Goal: Information Seeking & Learning: Check status

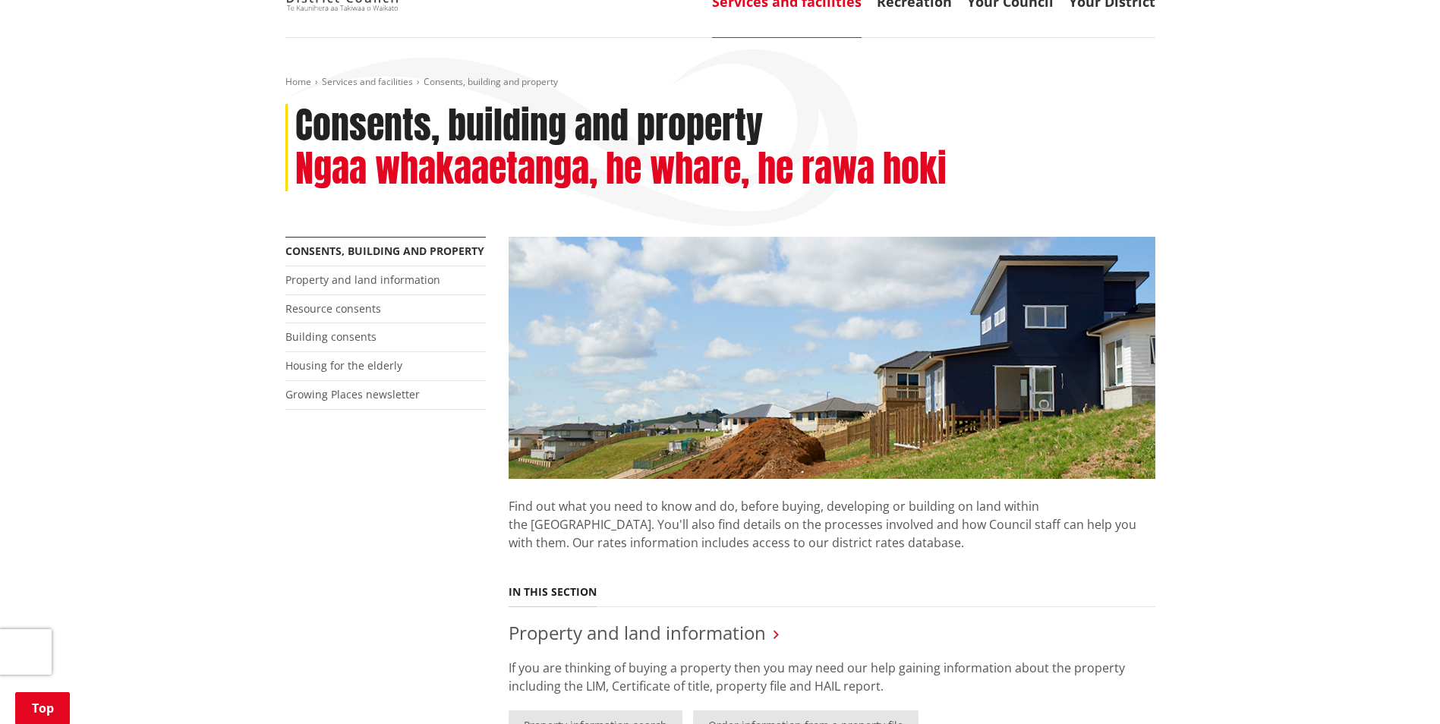
scroll to position [152, 0]
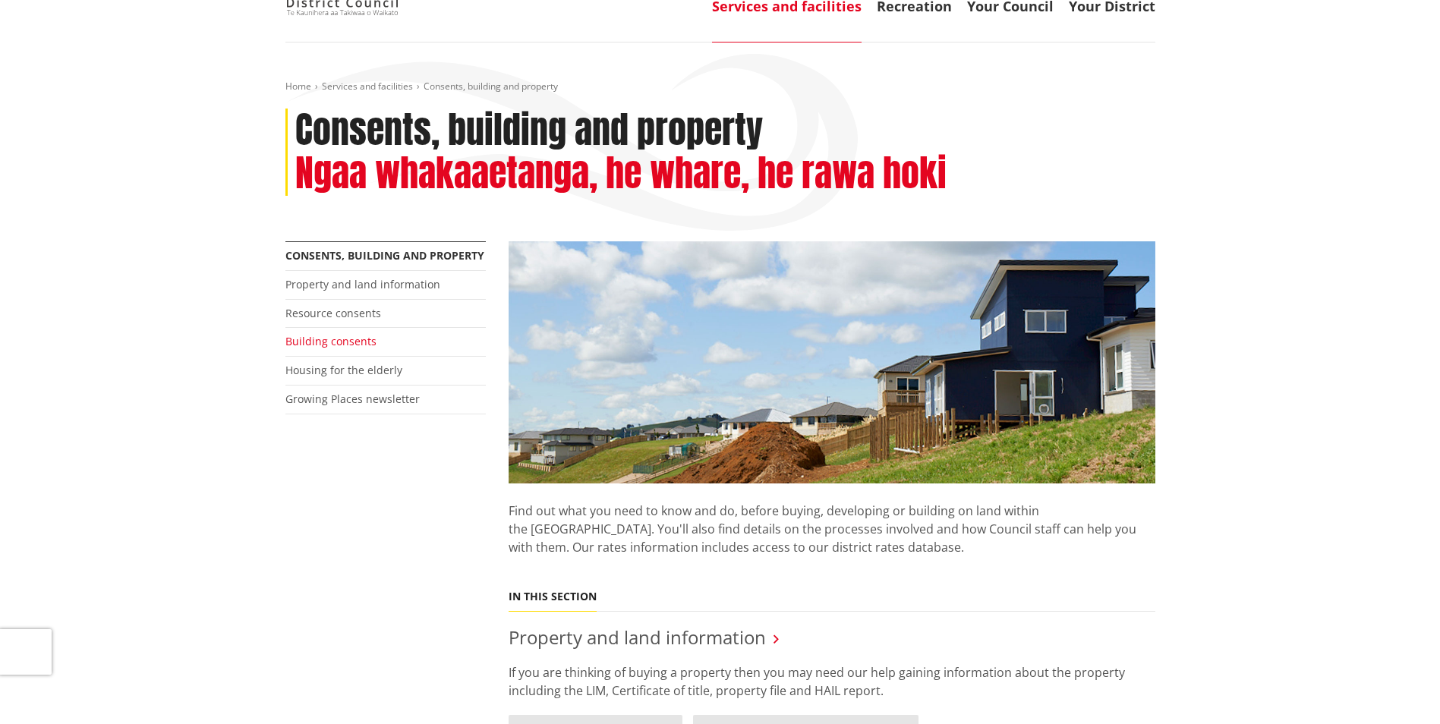
click at [360, 338] on link "Building consents" at bounding box center [330, 341] width 91 height 14
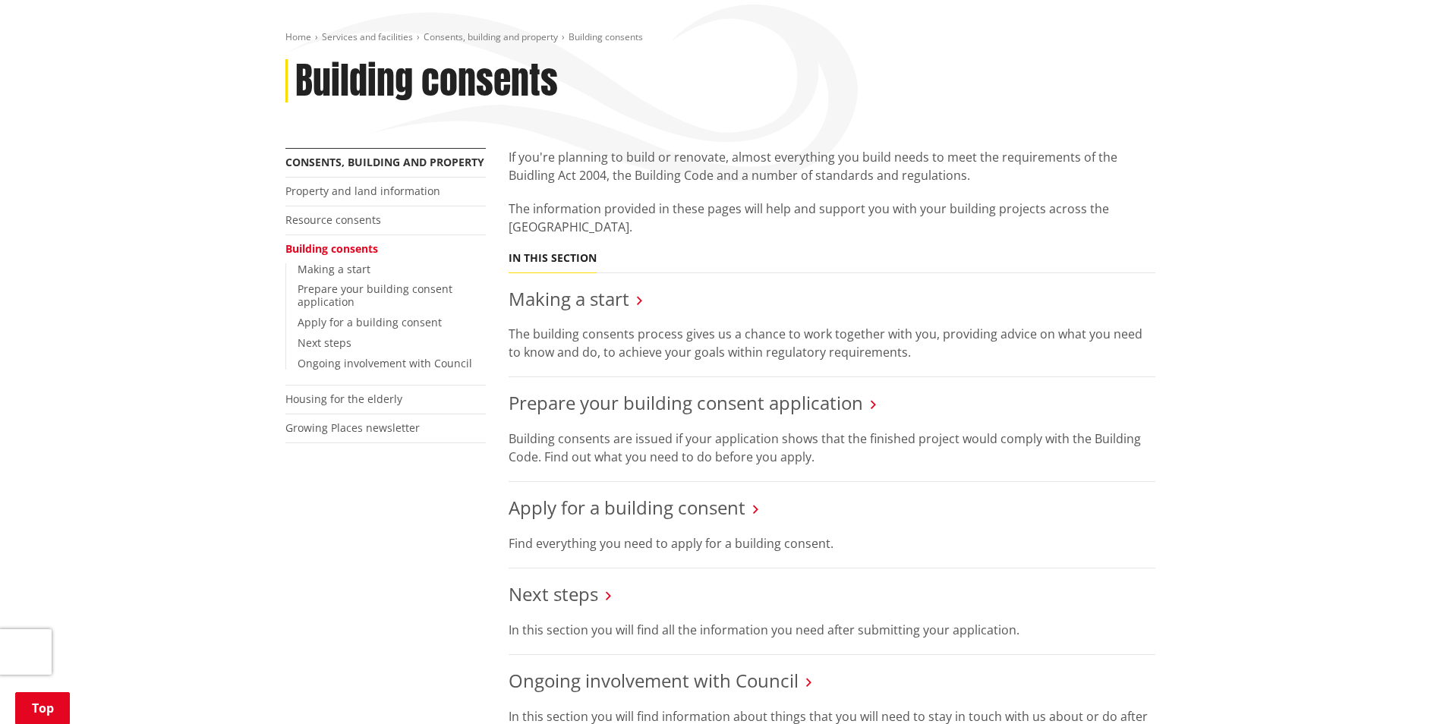
scroll to position [304, 0]
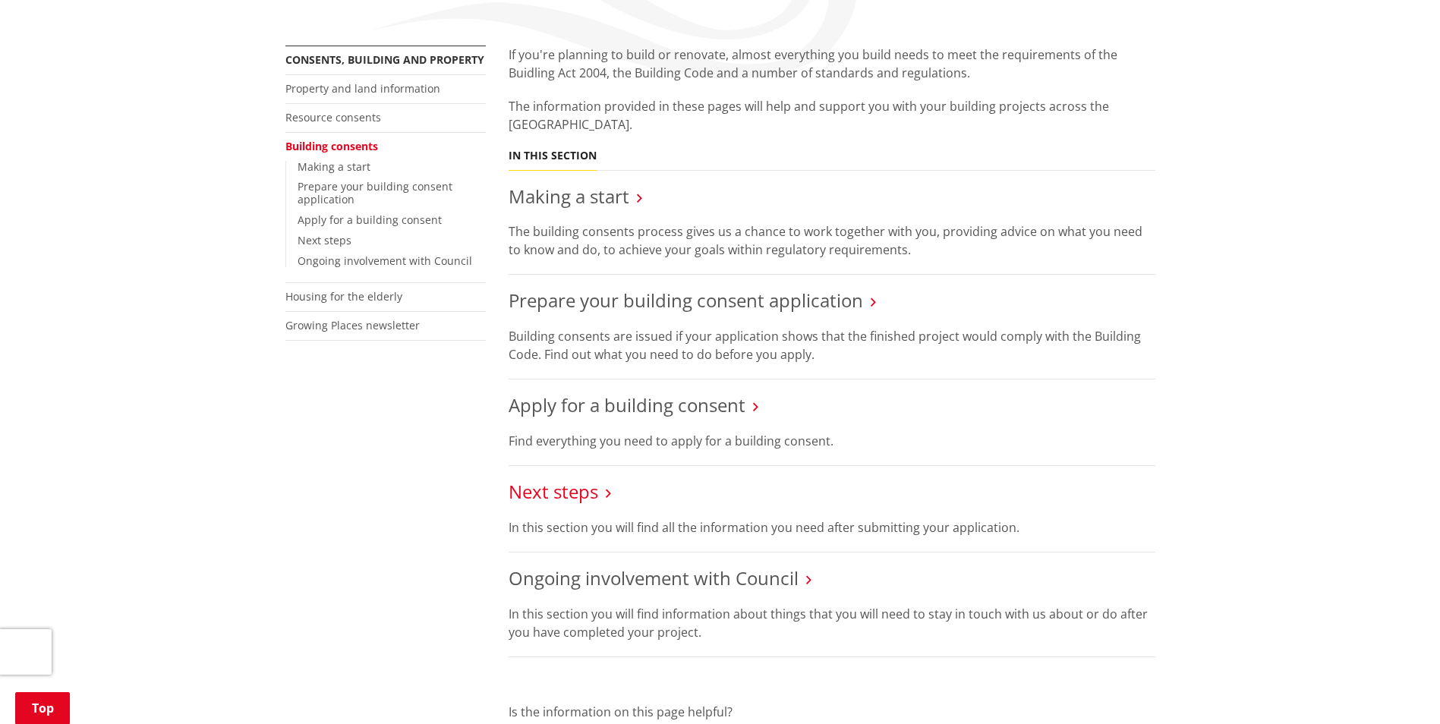
click at [561, 498] on link "Next steps" at bounding box center [553, 491] width 90 height 25
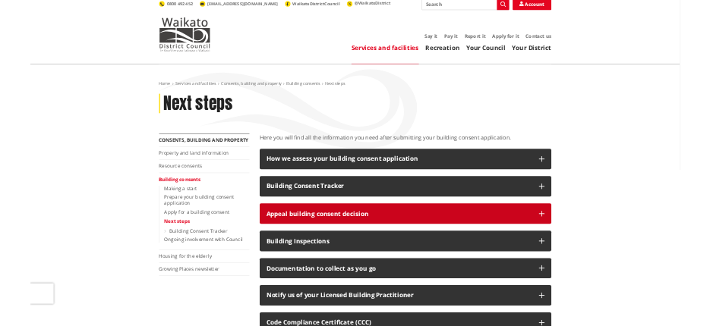
scroll to position [76, 0]
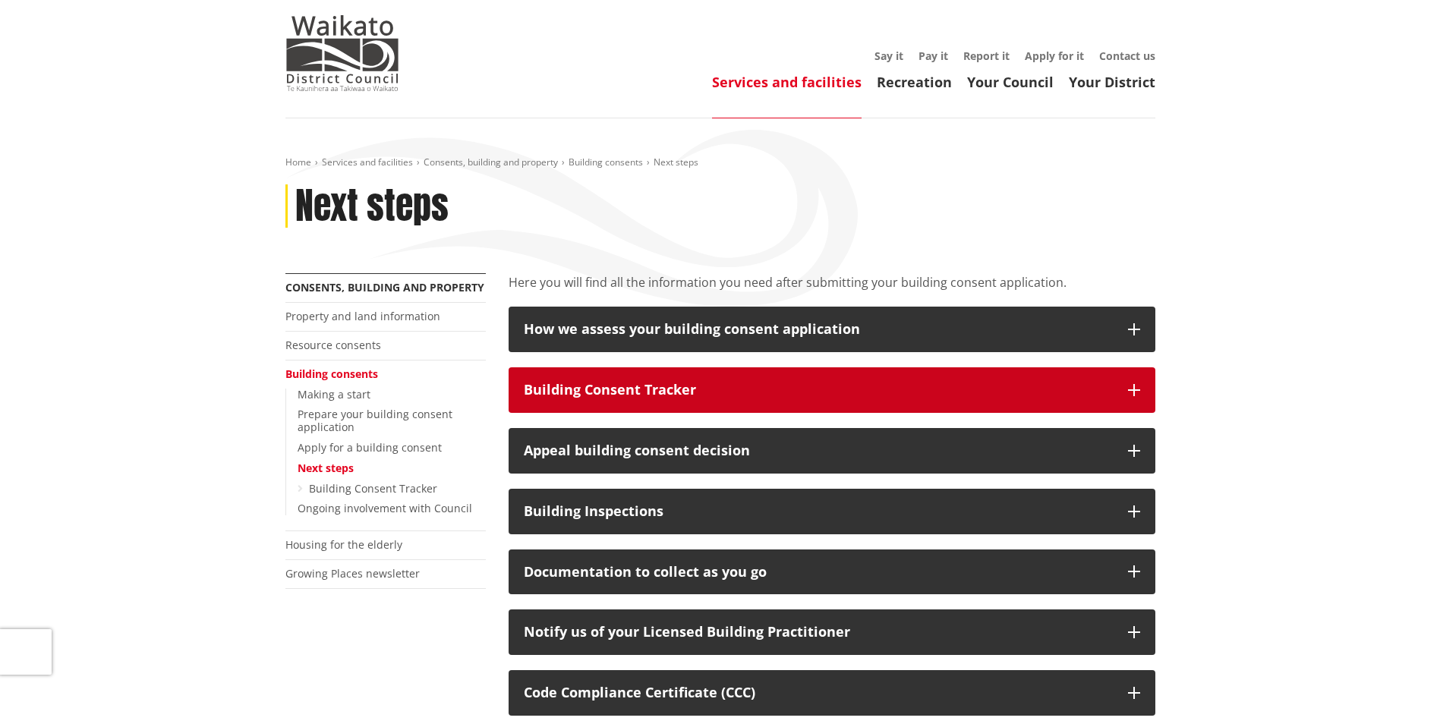
drag, startPoint x: 637, startPoint y: 362, endPoint x: 644, endPoint y: 369, distance: 9.1
click at [639, 362] on div "Here you will find all the information you need after submitting your building …" at bounding box center [831, 609] width 669 height 672
click at [656, 394] on div "Building Consent Tracker" at bounding box center [818, 389] width 589 height 15
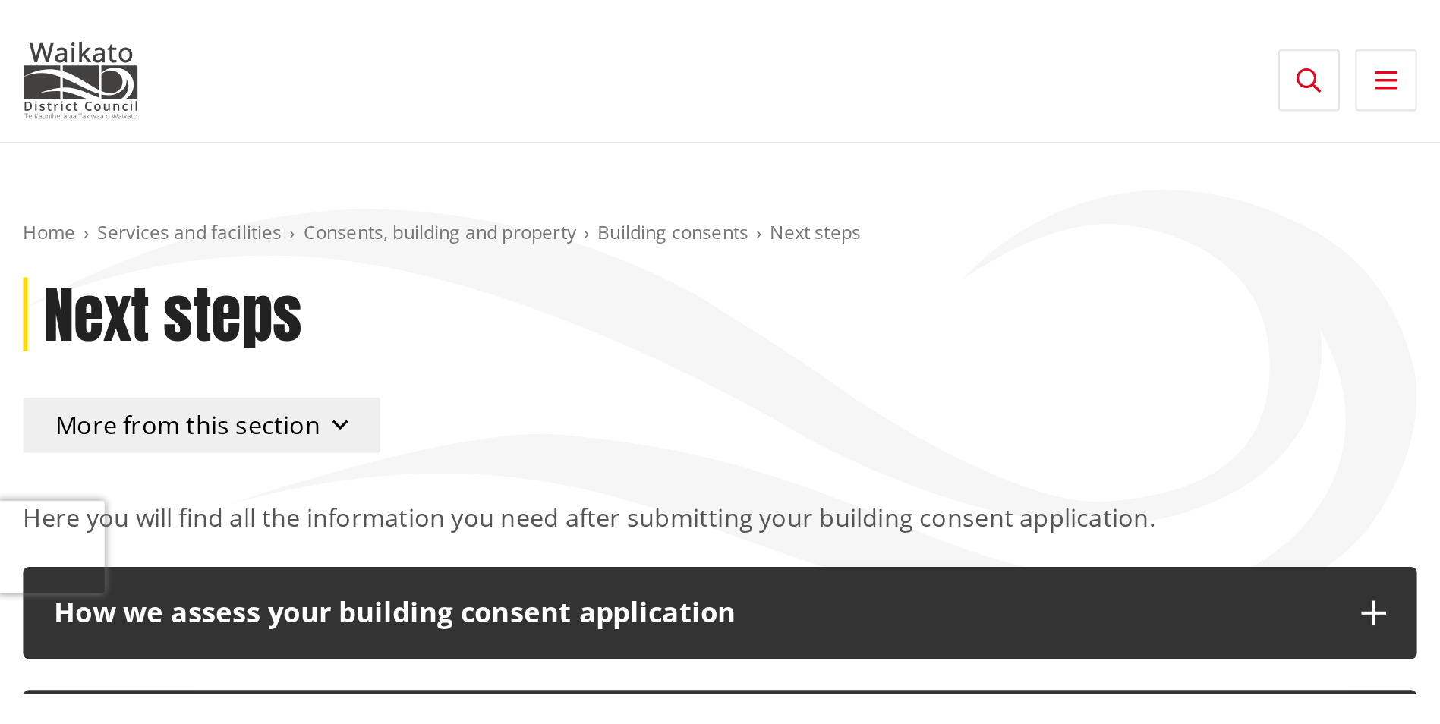
scroll to position [49, 0]
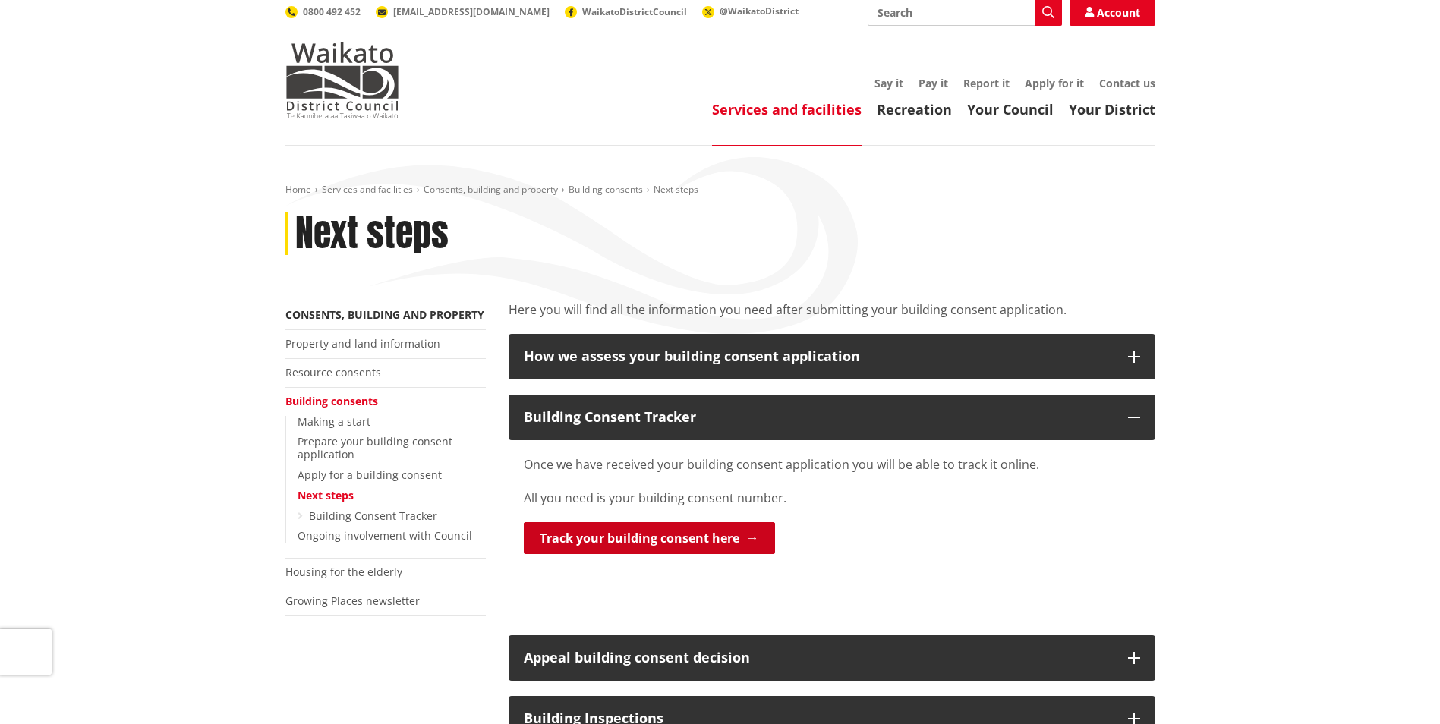
click at [722, 526] on link "Track your building consent here" at bounding box center [649, 538] width 251 height 32
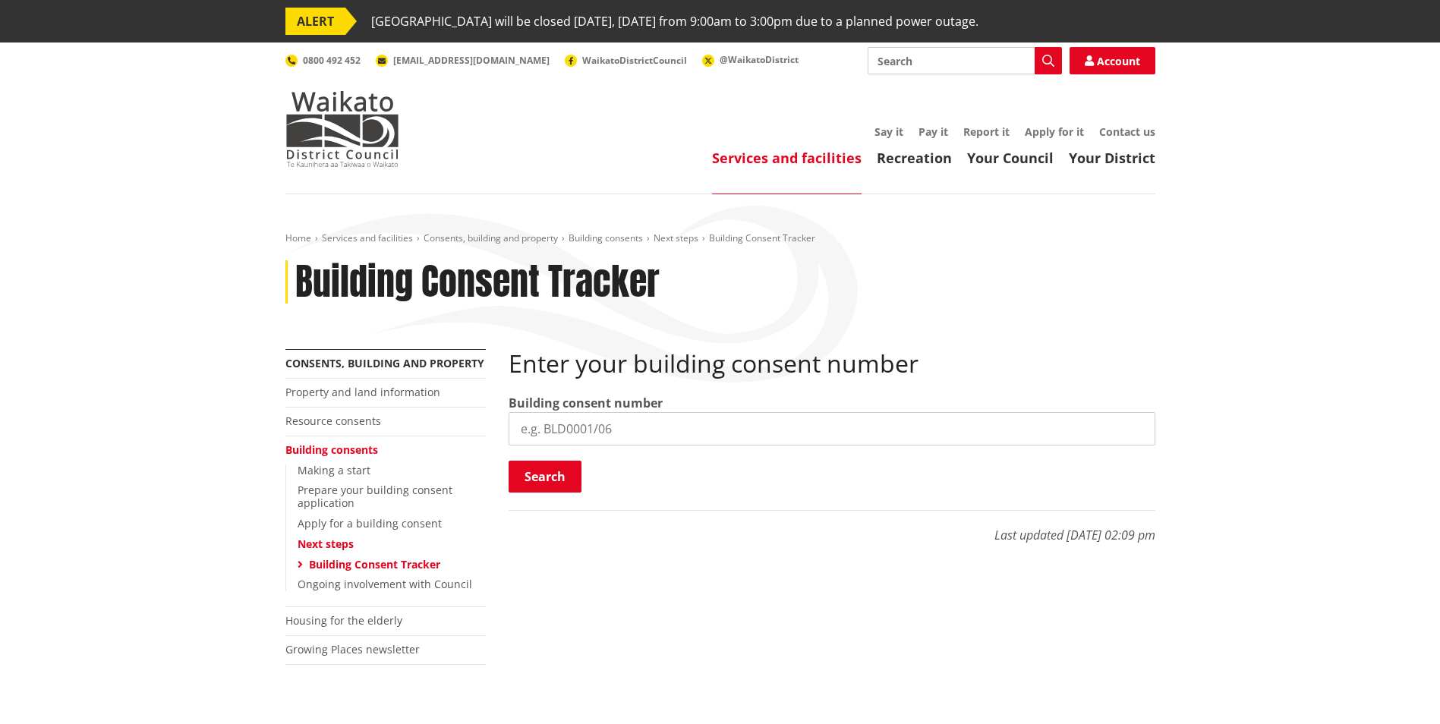
click at [568, 429] on input "search" at bounding box center [831, 428] width 647 height 33
paste input "BLD0240/26"
type input "BLD0240/26"
click at [562, 481] on button "Search" at bounding box center [544, 477] width 73 height 32
